Goal: Task Accomplishment & Management: Manage account settings

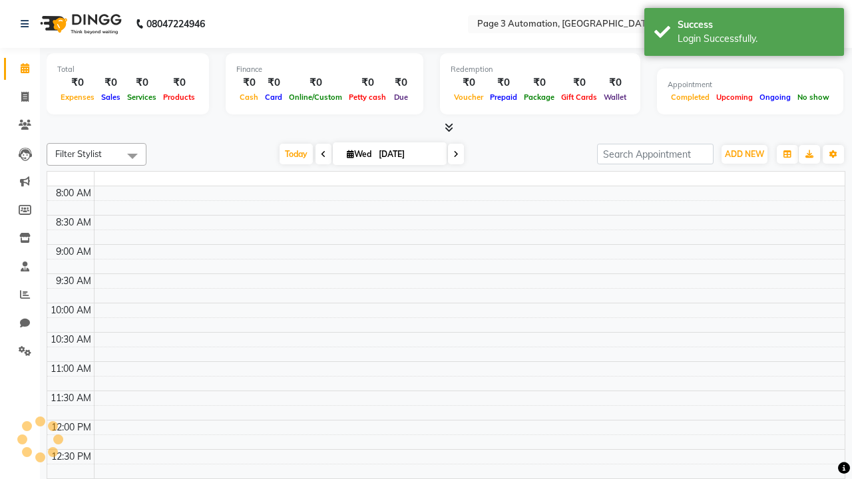
select select "en"
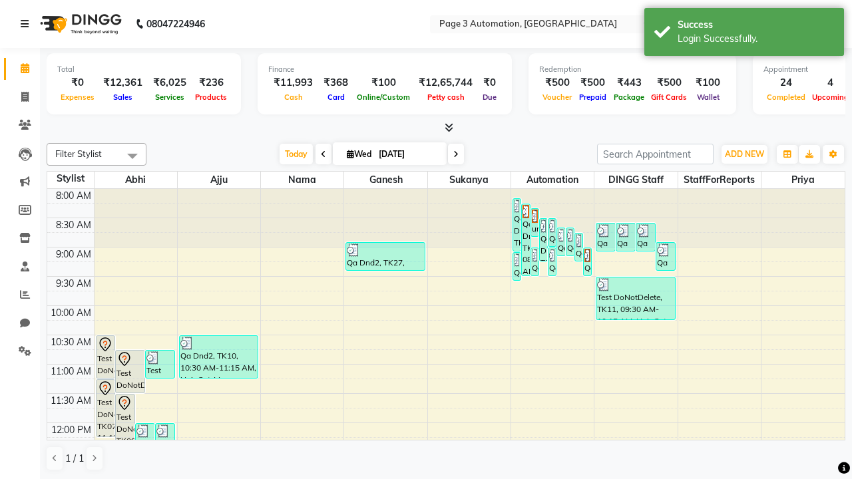
click at [27, 24] on icon at bounding box center [25, 23] width 8 height 9
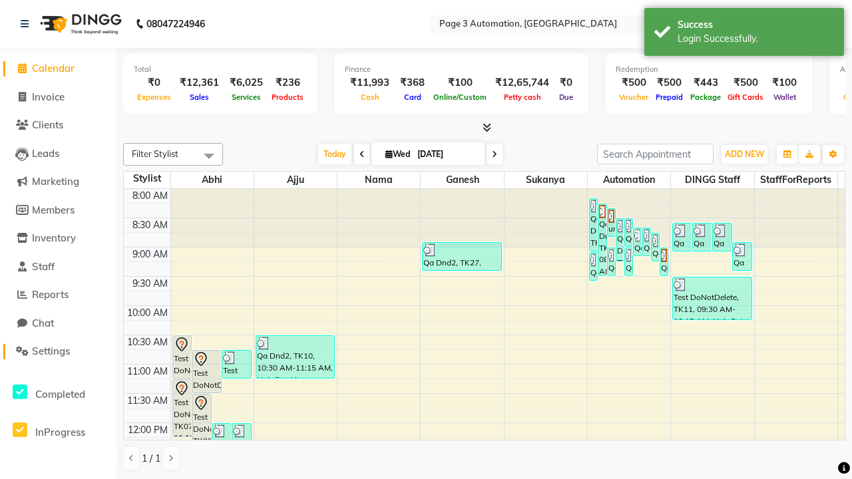
click at [58, 351] on span "Settings" at bounding box center [51, 351] width 38 height 13
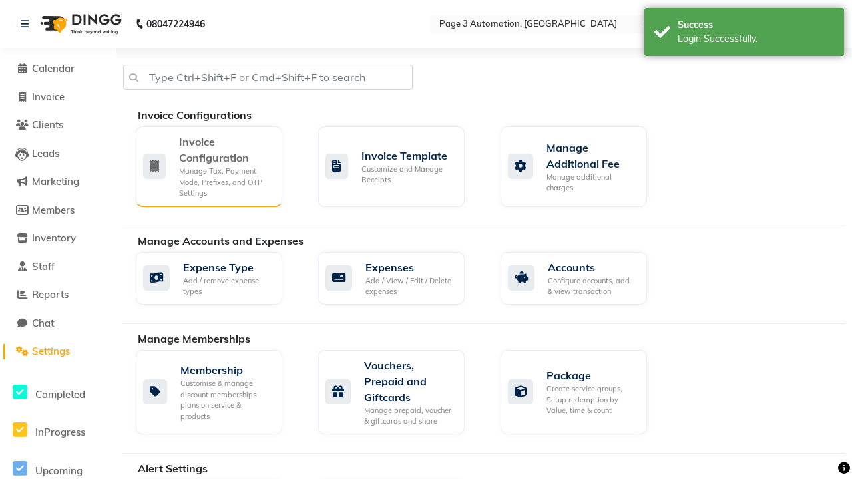
click at [208, 166] on div "Manage Tax, Payment Mode, Prefixes, and OTP Settings" at bounding box center [225, 182] width 92 height 33
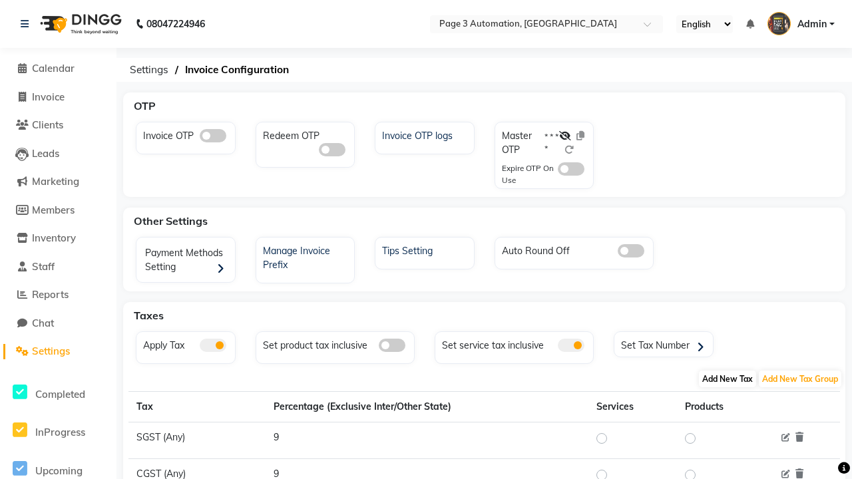
click at [727, 379] on span "Add New Tax" at bounding box center [727, 379] width 57 height 17
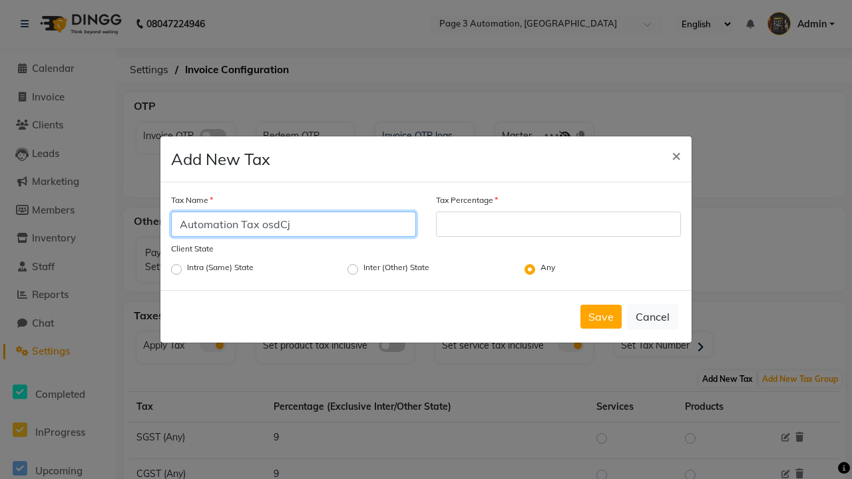
type input "Automation Tax osdCj"
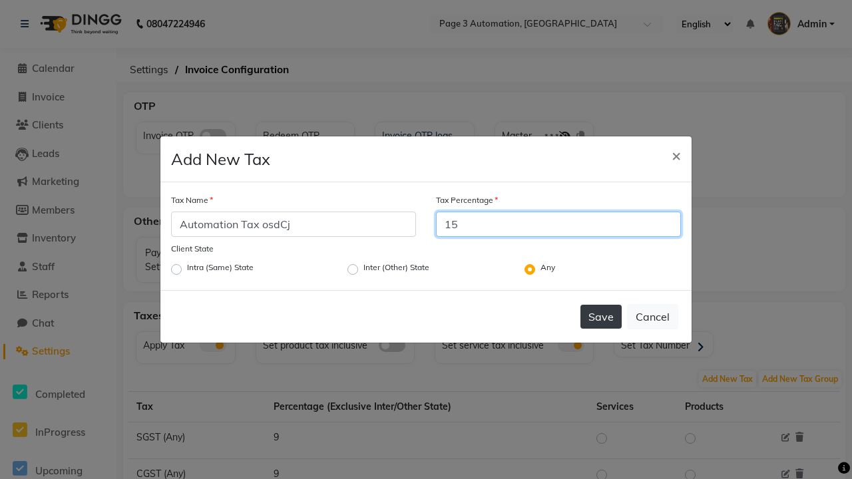
type input "15"
click at [601, 317] on button "Save" at bounding box center [600, 317] width 41 height 24
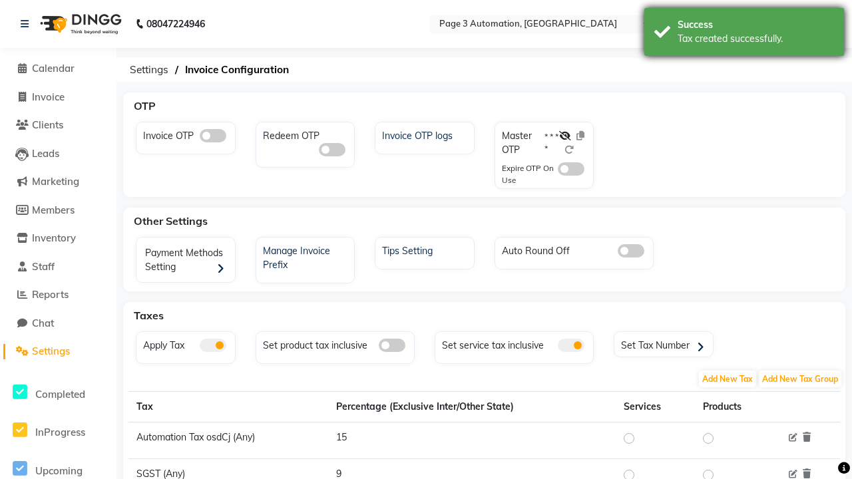
click at [744, 34] on div "Tax created successfully." at bounding box center [755, 39] width 156 height 14
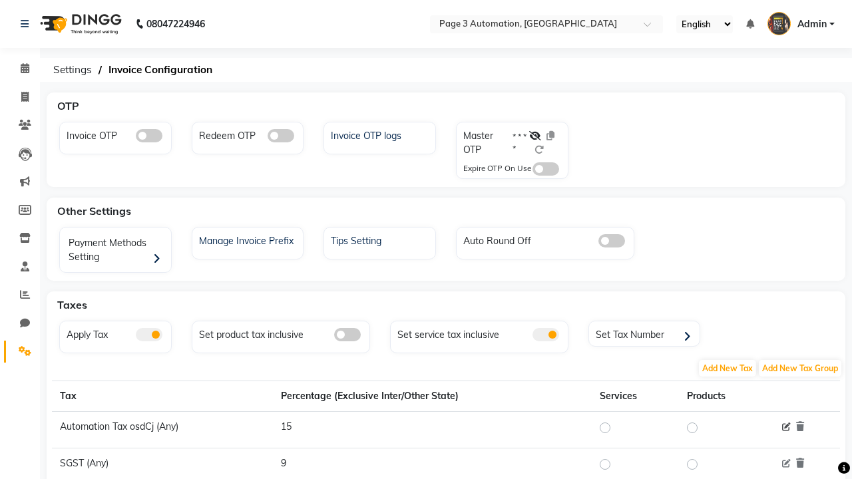
click at [786, 427] on icon at bounding box center [786, 427] width 9 height 9
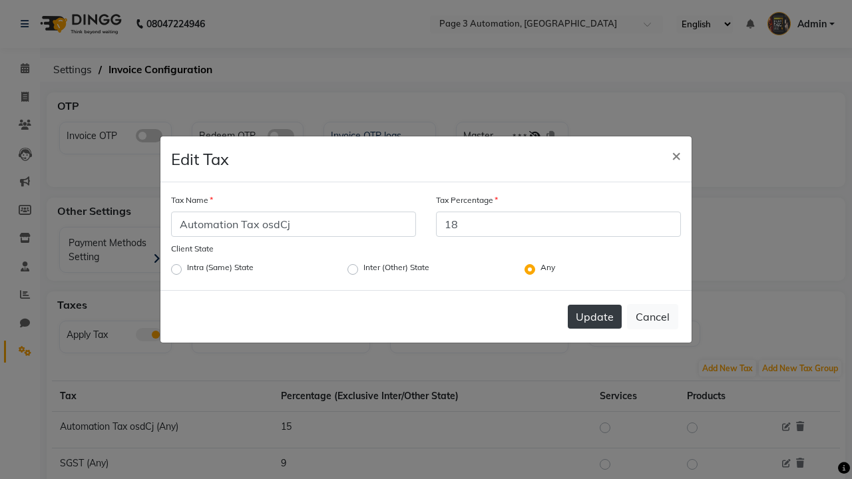
click at [594, 317] on button "Update" at bounding box center [595, 317] width 54 height 24
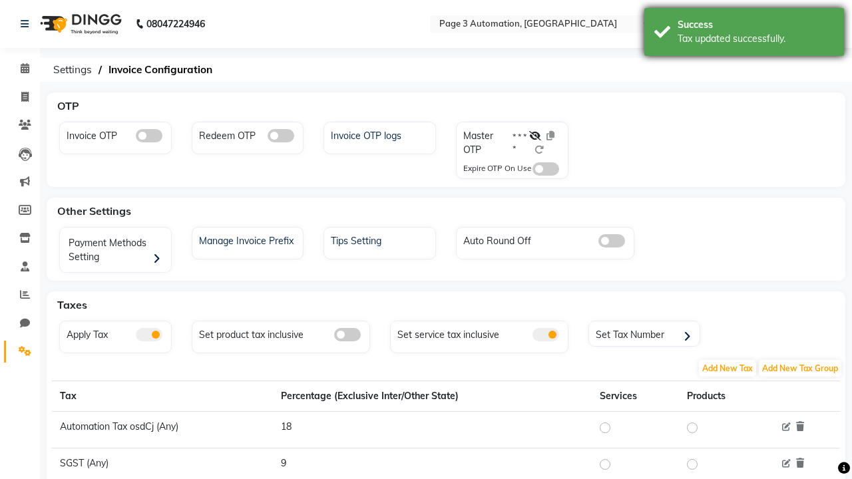
click at [744, 34] on div "Tax updated successfully." at bounding box center [755, 39] width 156 height 14
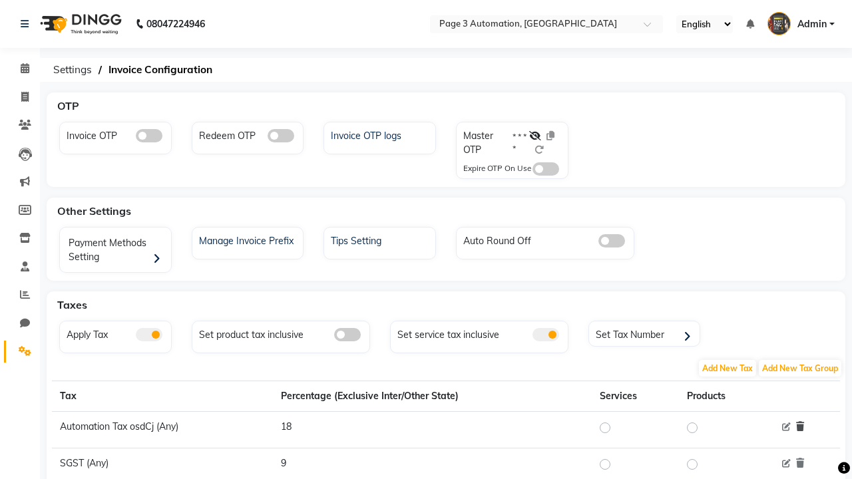
click at [800, 426] on icon at bounding box center [800, 426] width 8 height 9
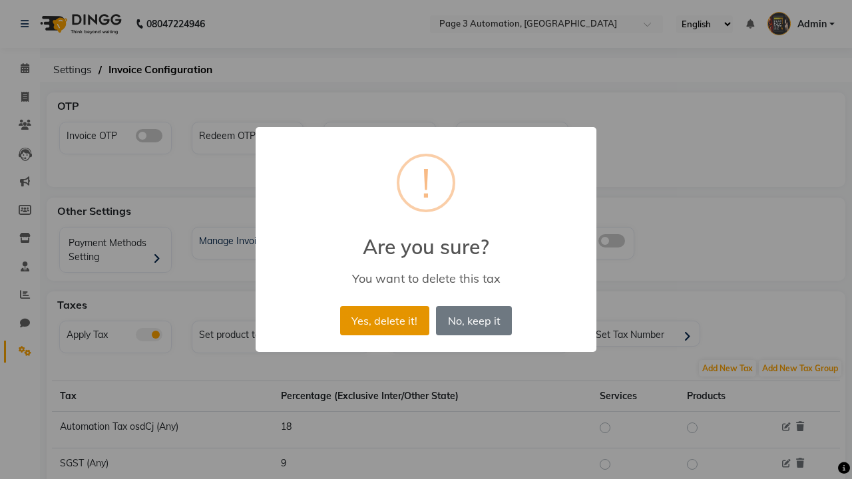
click at [384, 320] on button "Yes, delete it!" at bounding box center [384, 320] width 89 height 29
